Goal: Information Seeking & Learning: Learn about a topic

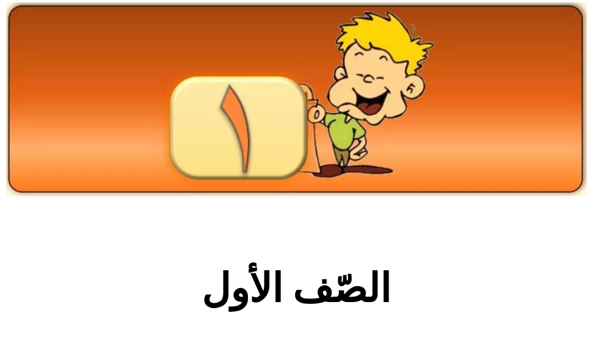
click at [218, 205] on section "الصّف الأول" at bounding box center [296, 295] width 593 height 186
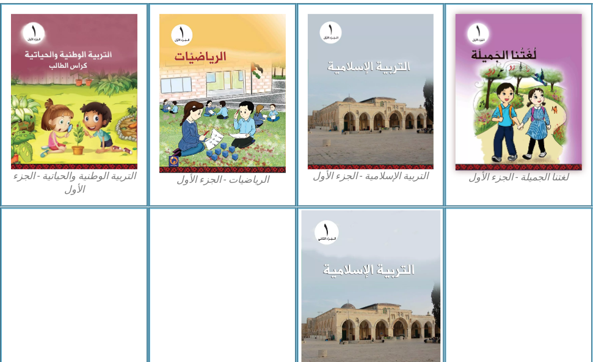
scroll to position [434, 0]
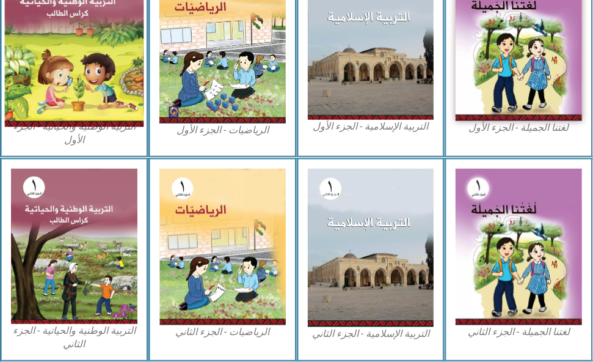
click at [92, 104] on img at bounding box center [74, 42] width 139 height 170
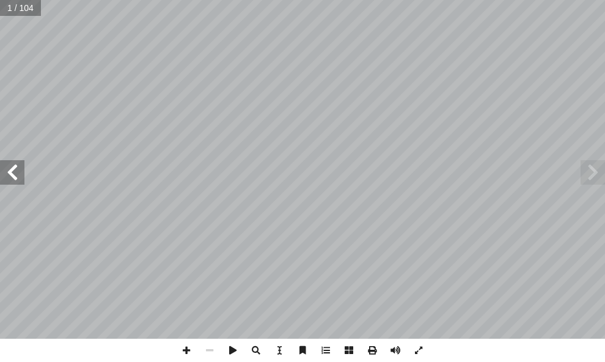
click at [15, 174] on span at bounding box center [12, 172] width 24 height 24
click at [13, 174] on span at bounding box center [12, 172] width 24 height 24
click at [12, 174] on span at bounding box center [12, 172] width 24 height 24
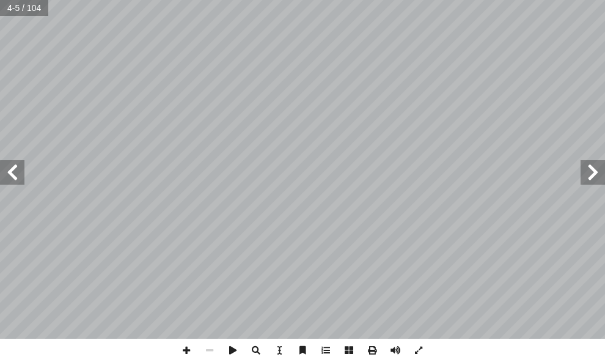
click at [12, 174] on span at bounding box center [12, 172] width 24 height 24
click at [12, 175] on span at bounding box center [12, 172] width 24 height 24
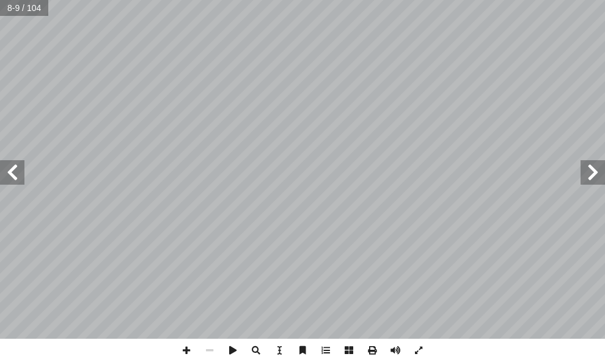
click at [12, 175] on span at bounding box center [12, 172] width 24 height 24
click at [178, 352] on span at bounding box center [186, 350] width 23 height 23
